Goal: Find specific page/section: Find specific page/section

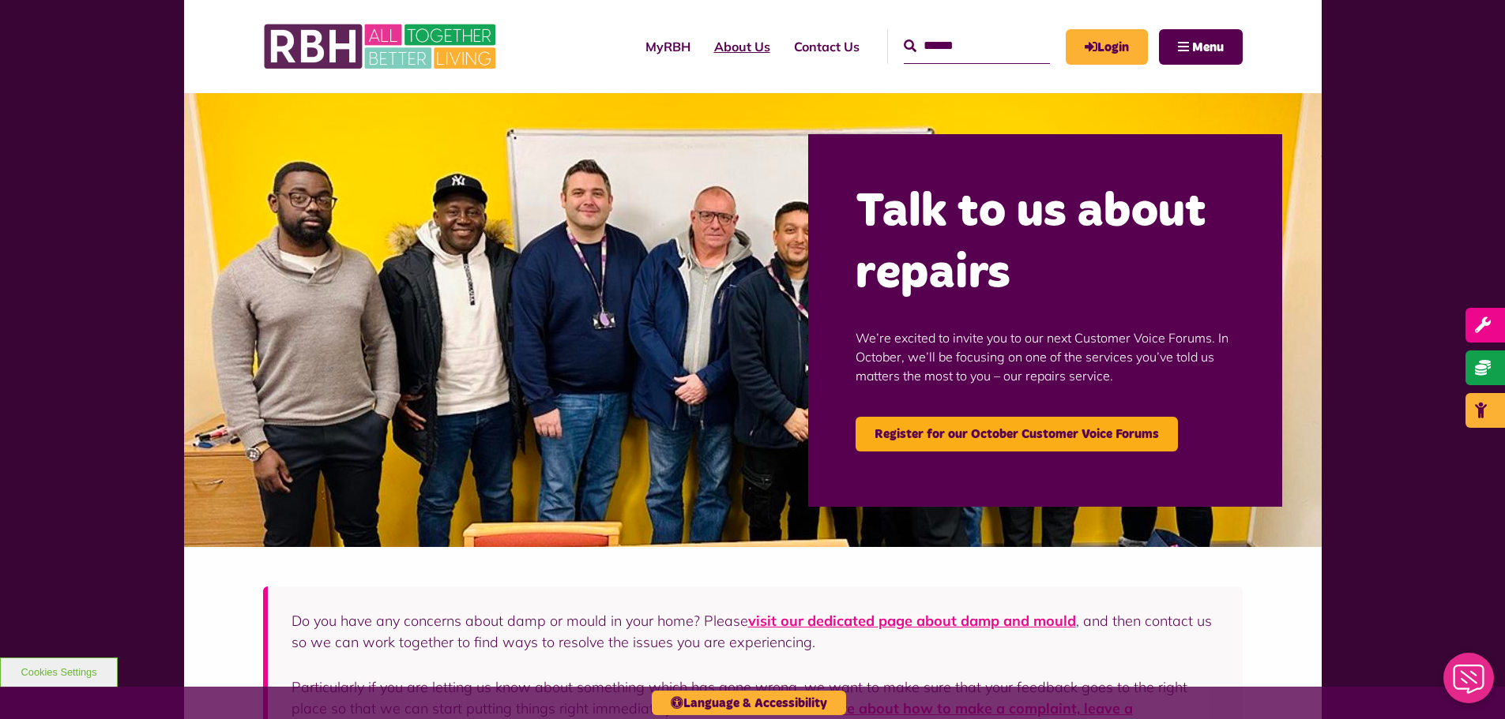
click at [735, 39] on link "About Us" at bounding box center [742, 46] width 80 height 43
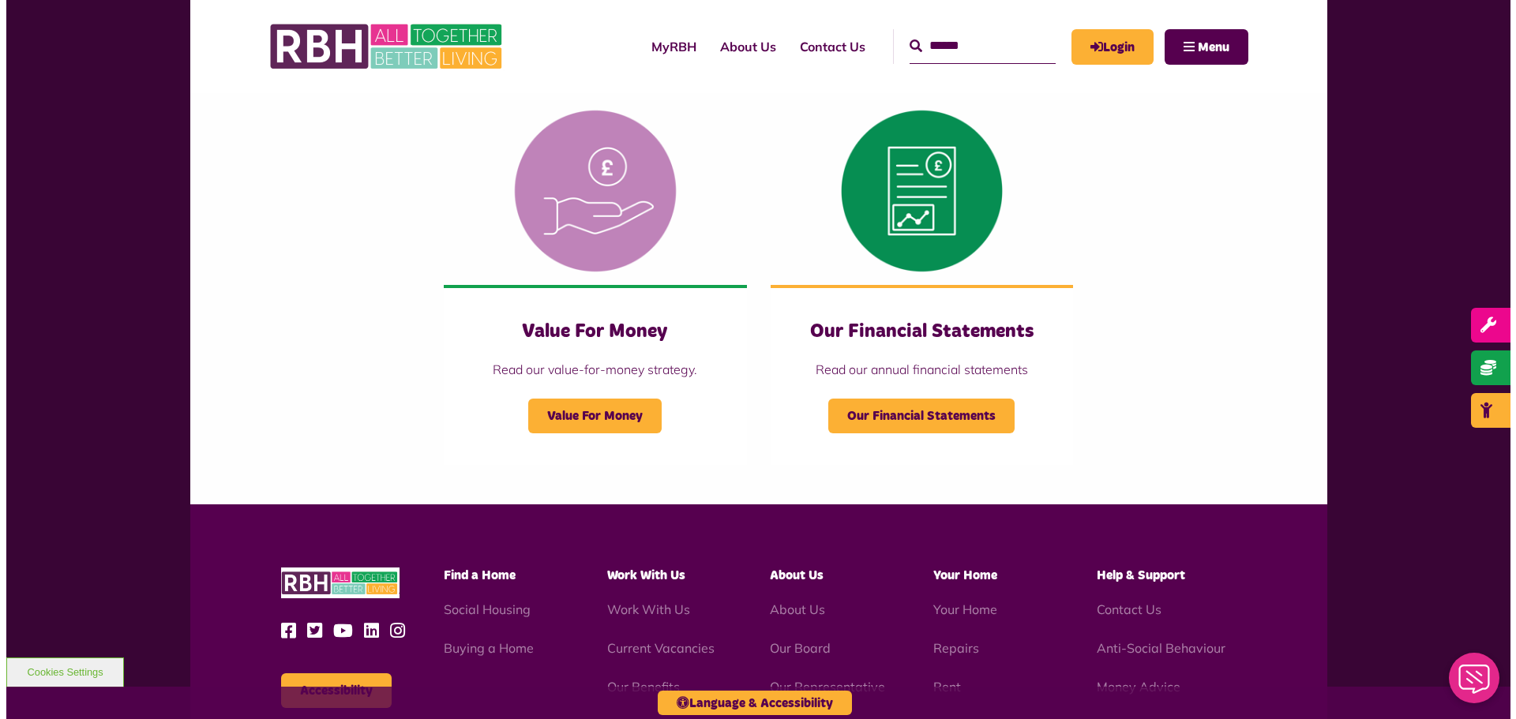
scroll to position [1106, 0]
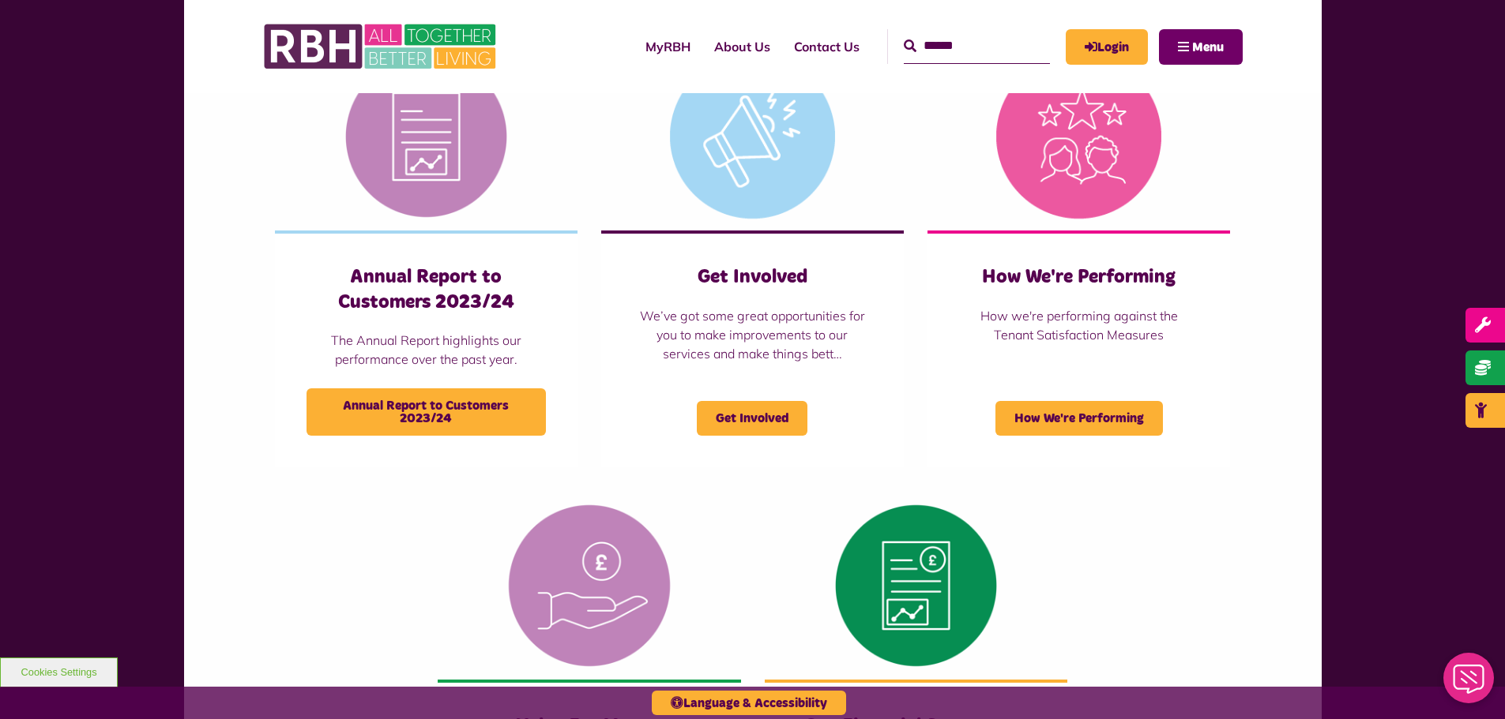
click at [1209, 51] on span "Menu" at bounding box center [1208, 47] width 32 height 13
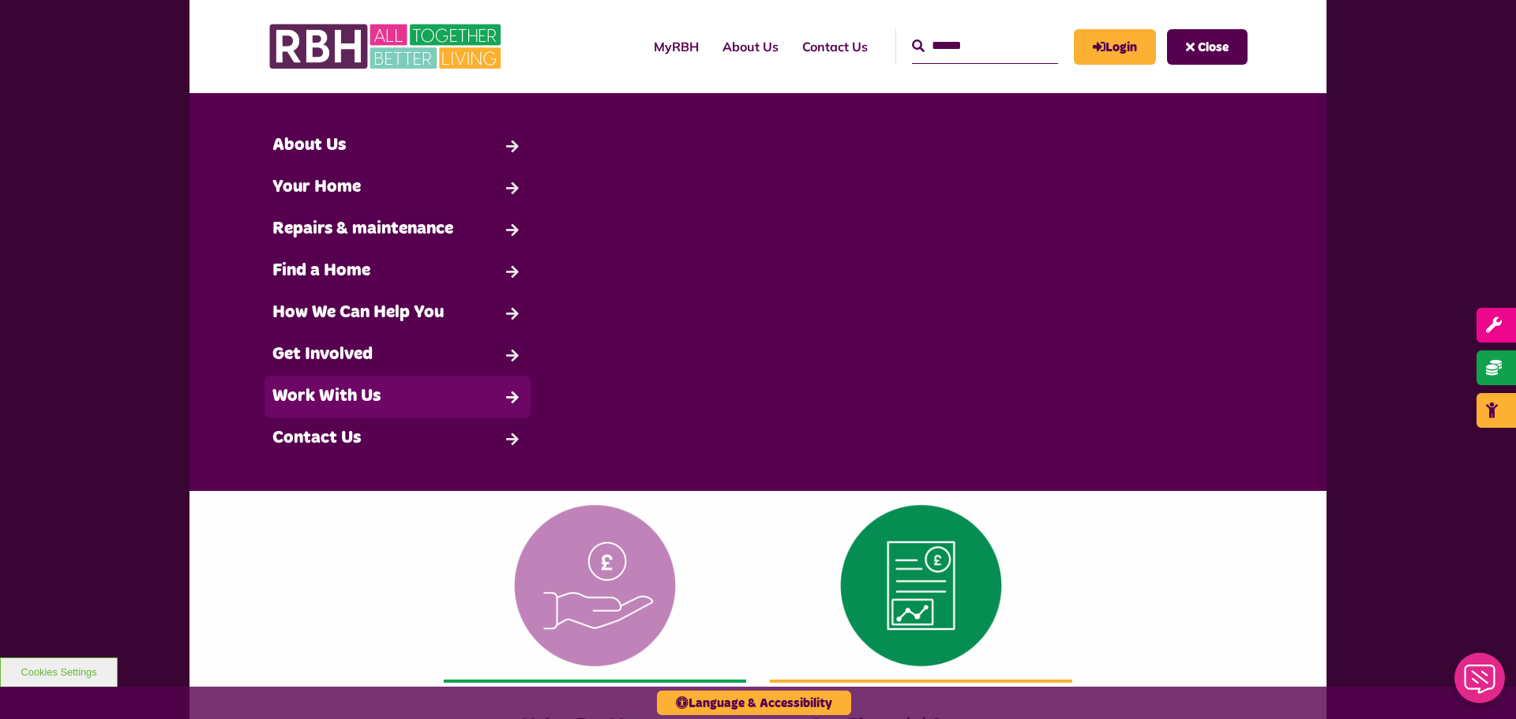
click at [373, 384] on link "Work With Us" at bounding box center [398, 397] width 266 height 42
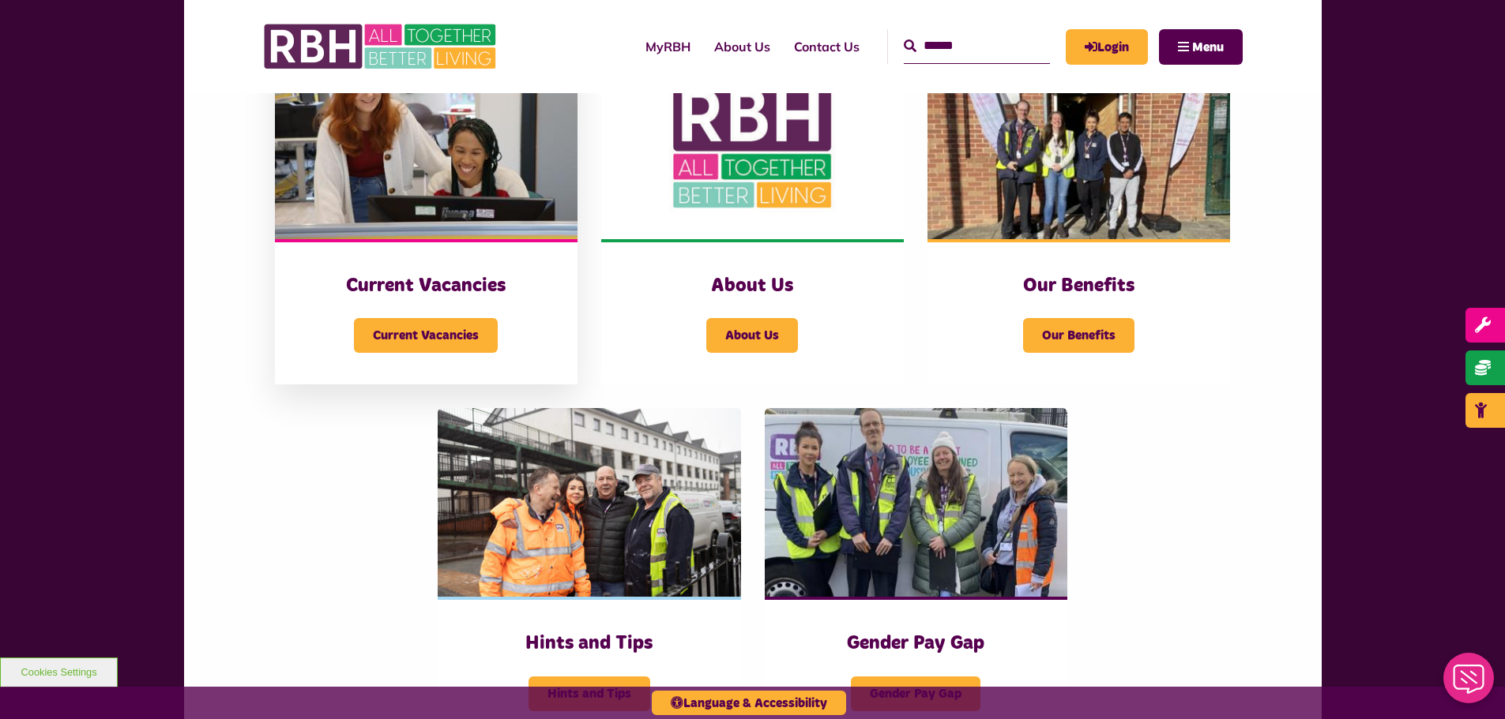
scroll to position [395, 0]
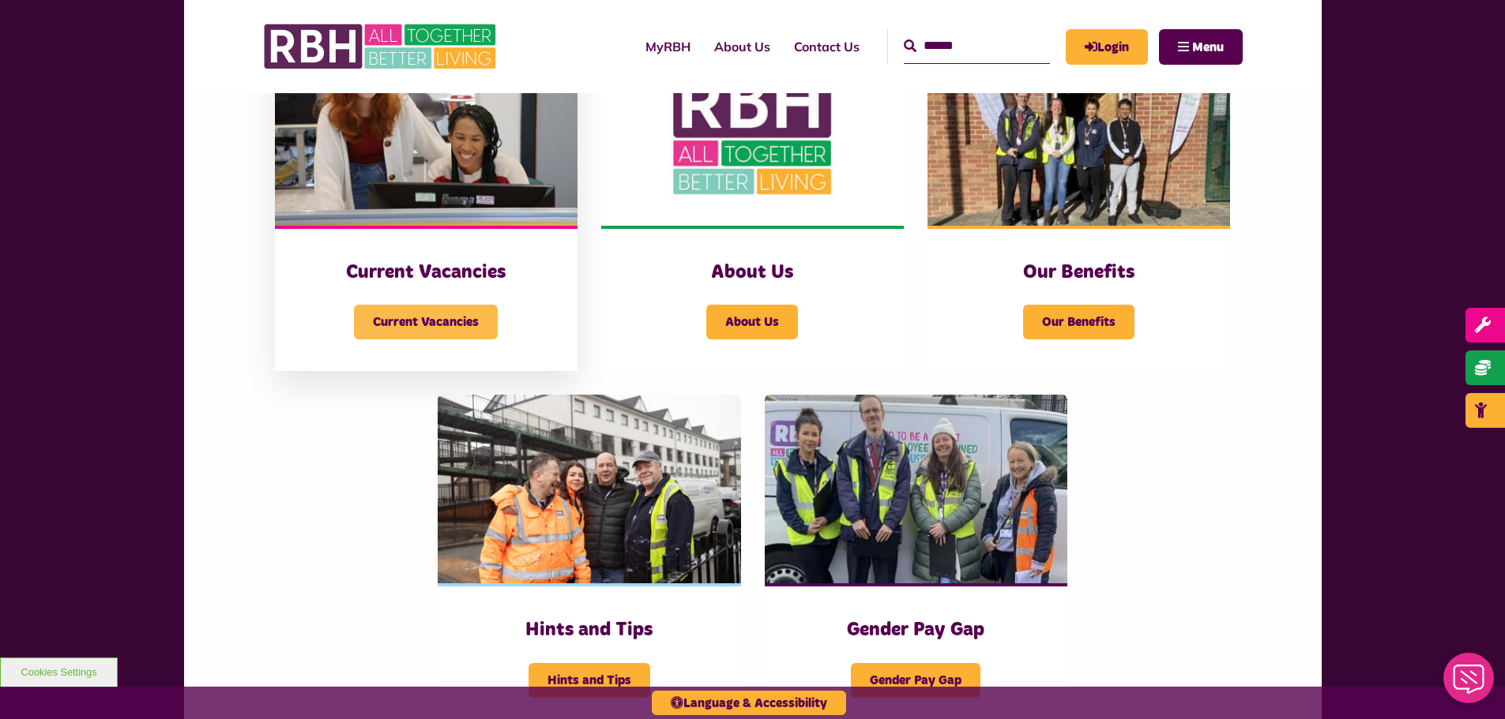
click at [402, 322] on span "Current Vacancies" at bounding box center [426, 322] width 144 height 35
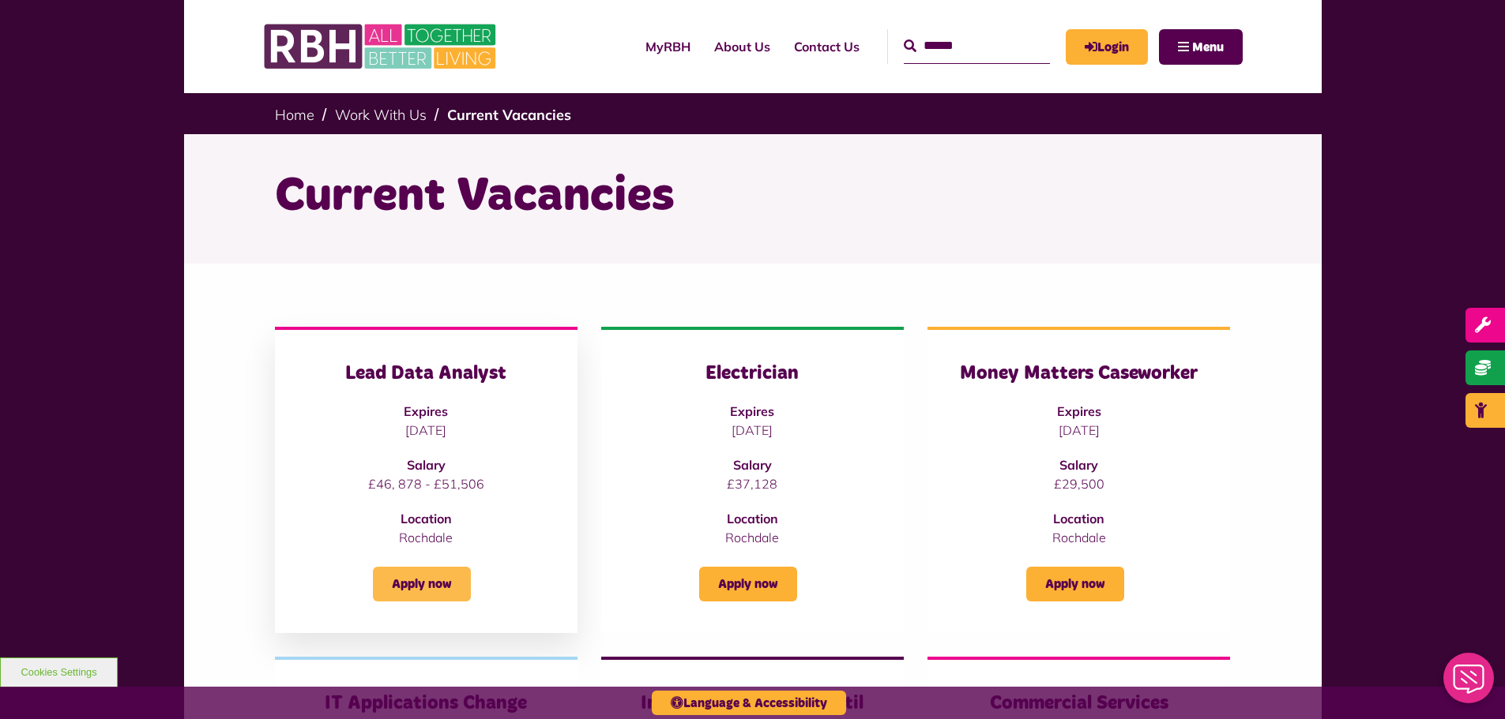
click at [456, 593] on link "Apply now" at bounding box center [422, 584] width 98 height 35
